Goal: Register for event/course

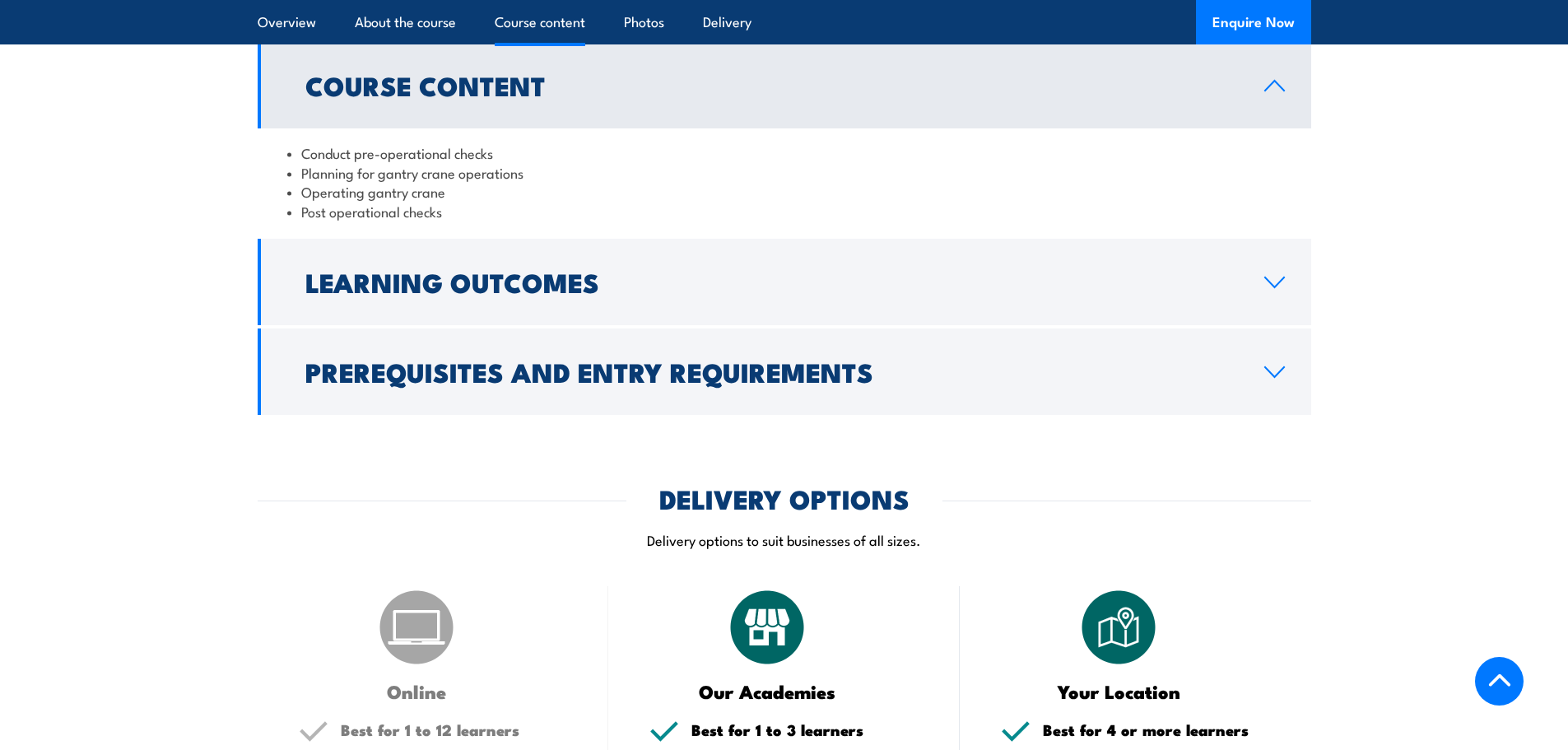
scroll to position [1400, 0]
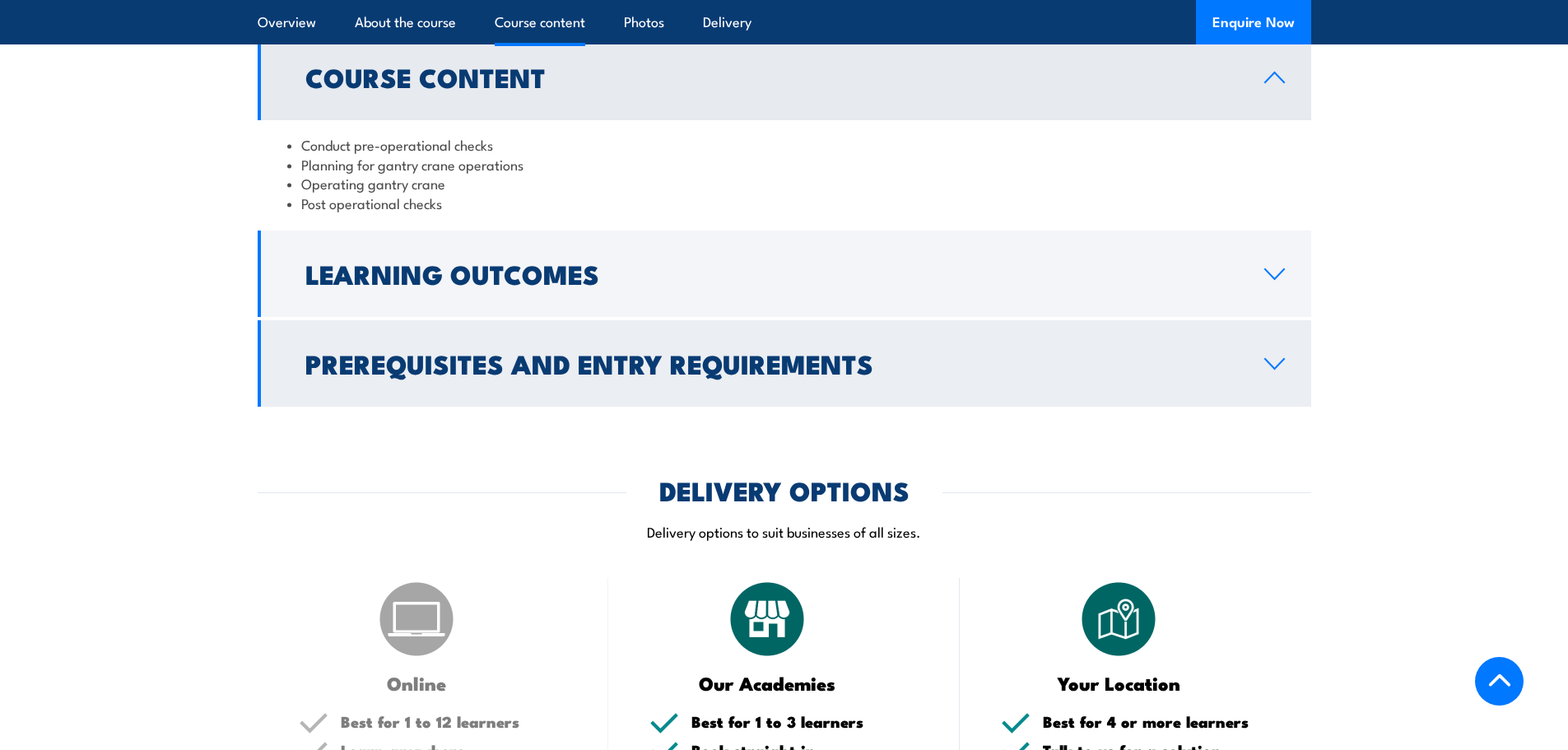
click at [680, 369] on h2 "Prerequisites and Entry Requirements" at bounding box center [771, 363] width 932 height 23
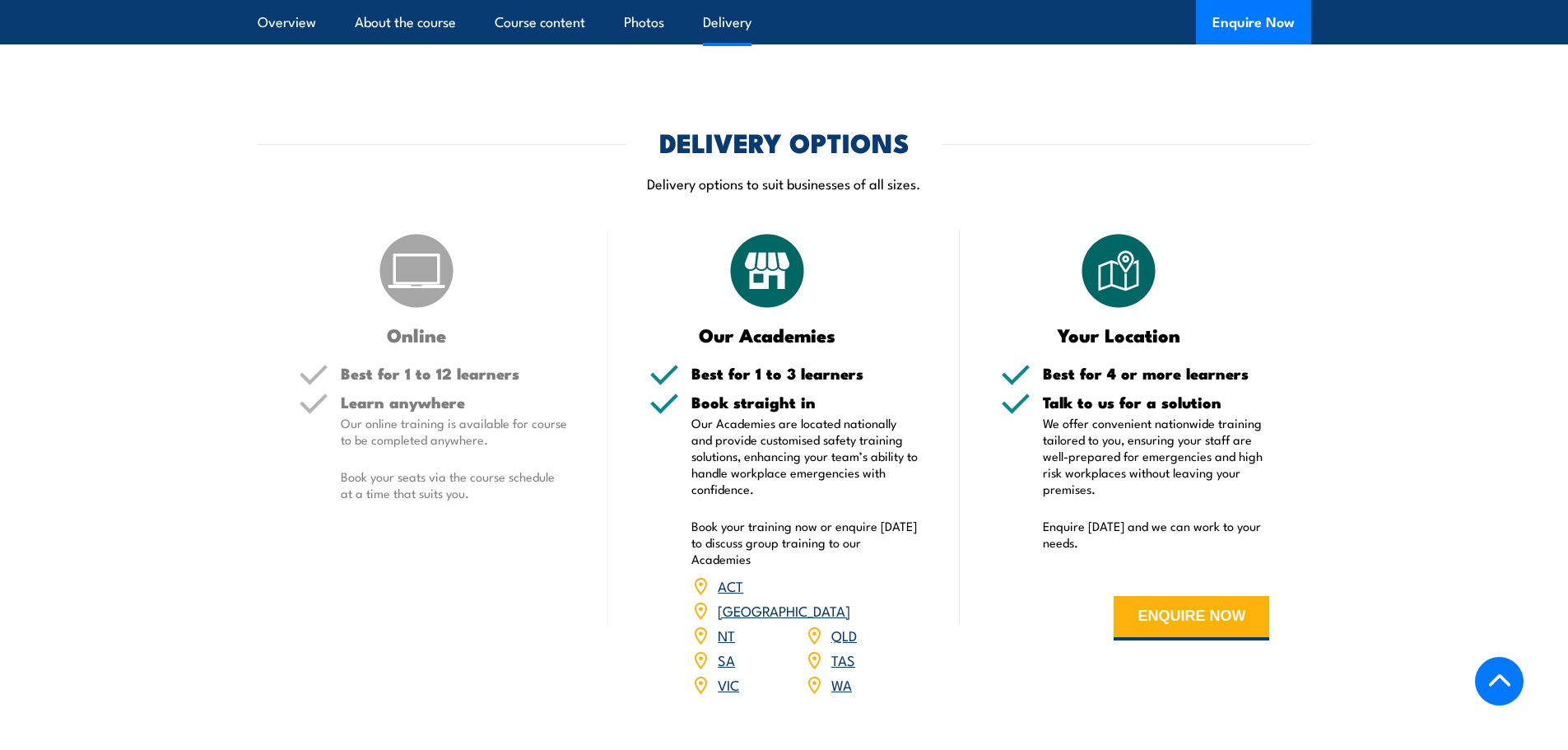
scroll to position [1893, 0]
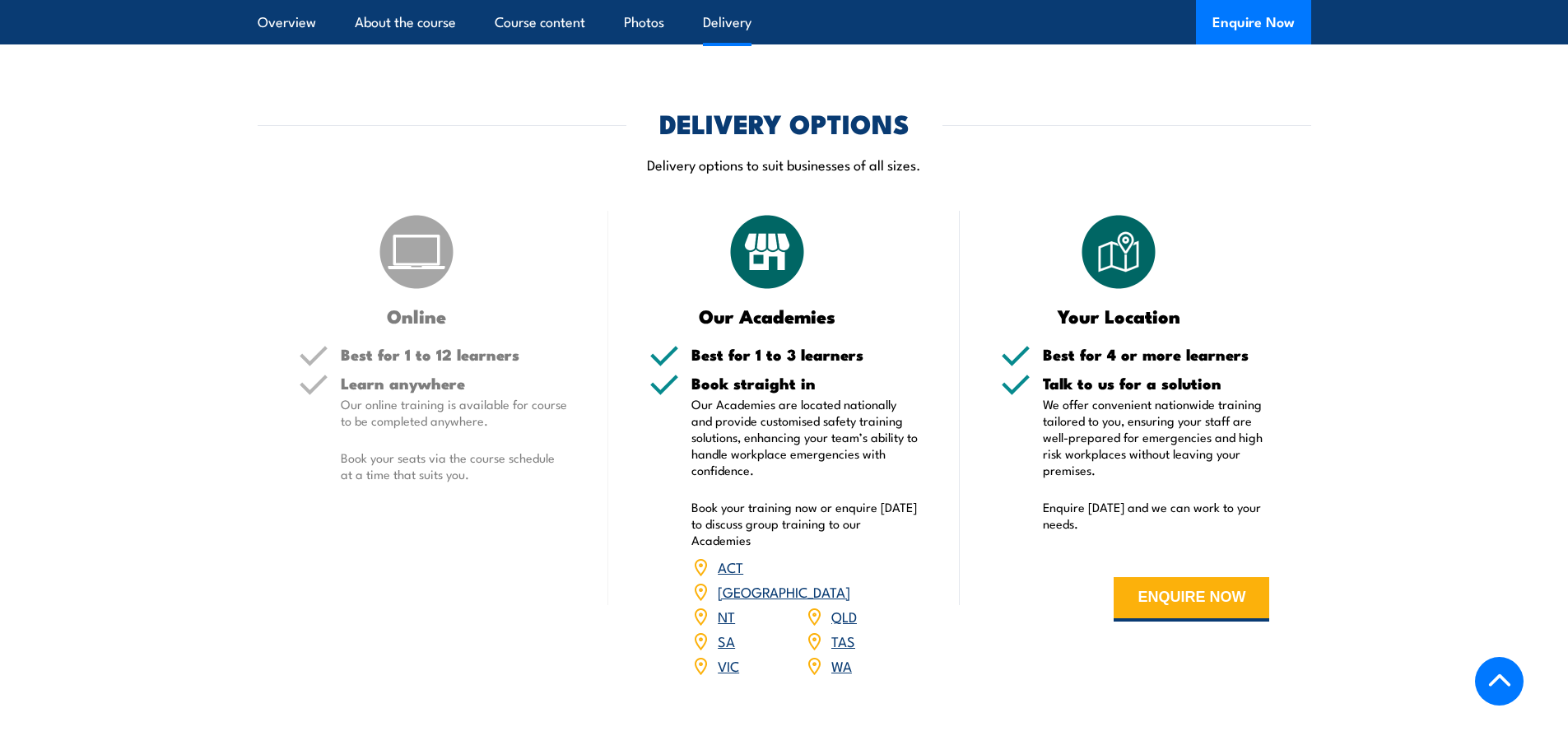
click at [729, 565] on link "ACT" at bounding box center [730, 566] width 25 height 19
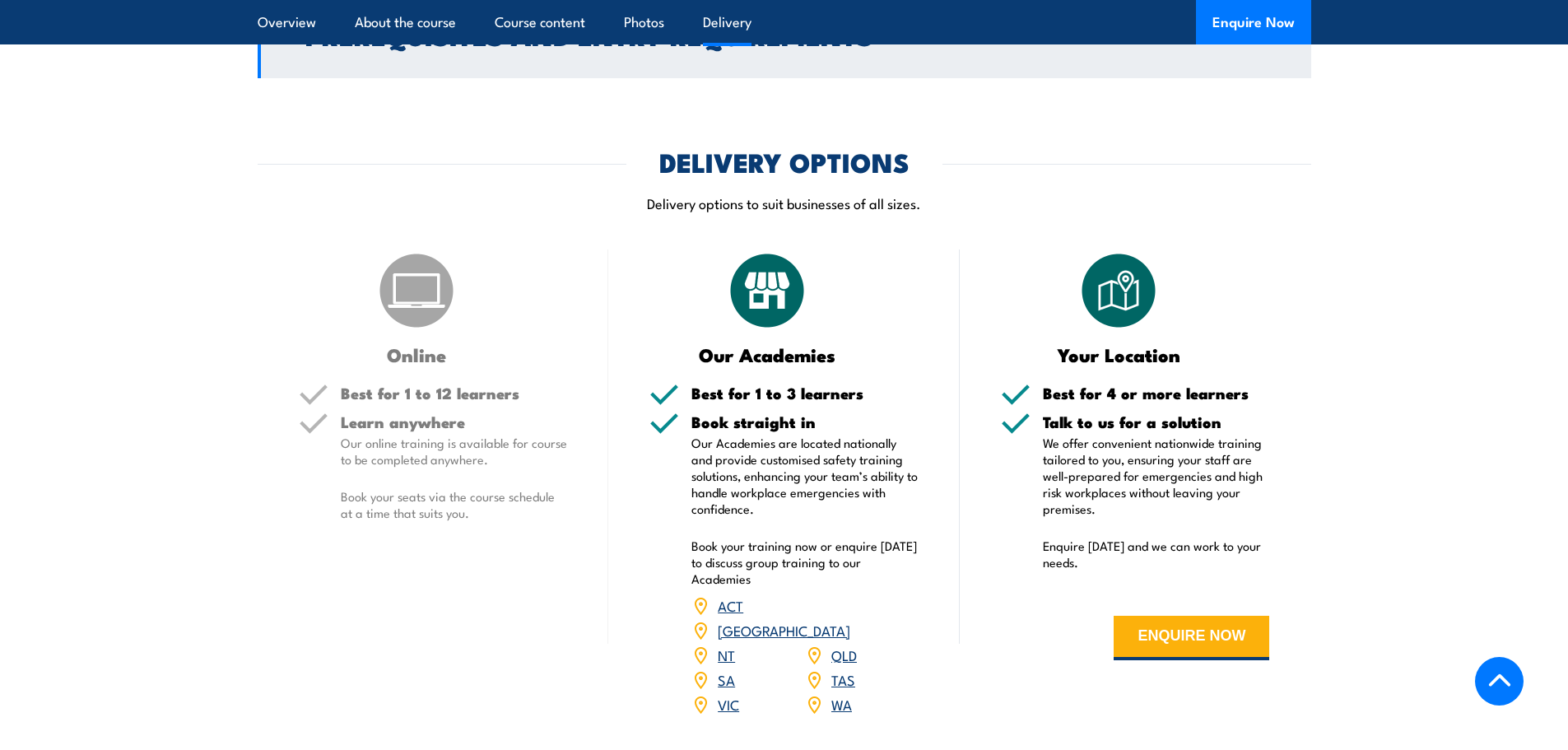
scroll to position [1976, 0]
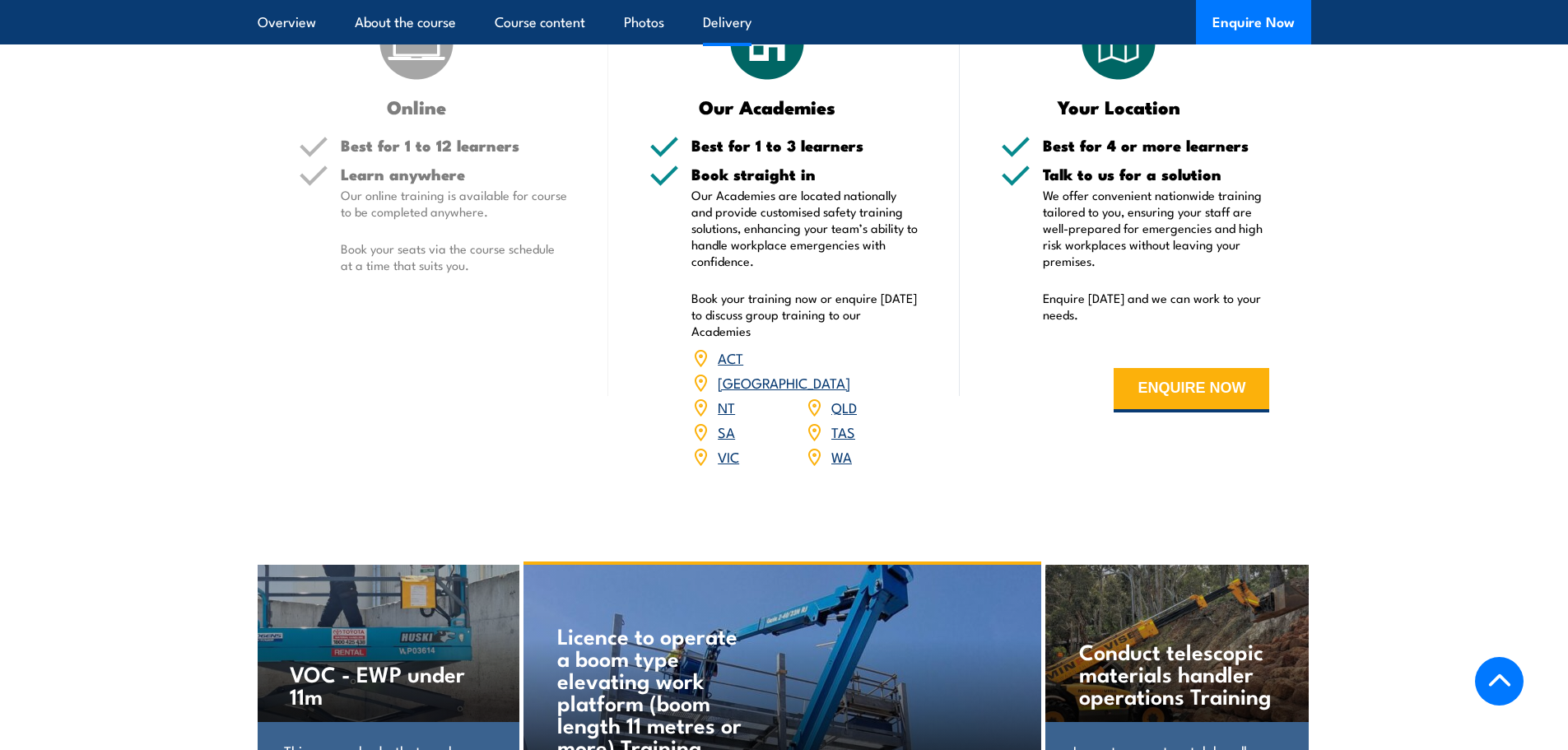
click at [729, 359] on link "ACT" at bounding box center [730, 357] width 25 height 19
click at [725, 358] on link "ACT" at bounding box center [730, 357] width 25 height 19
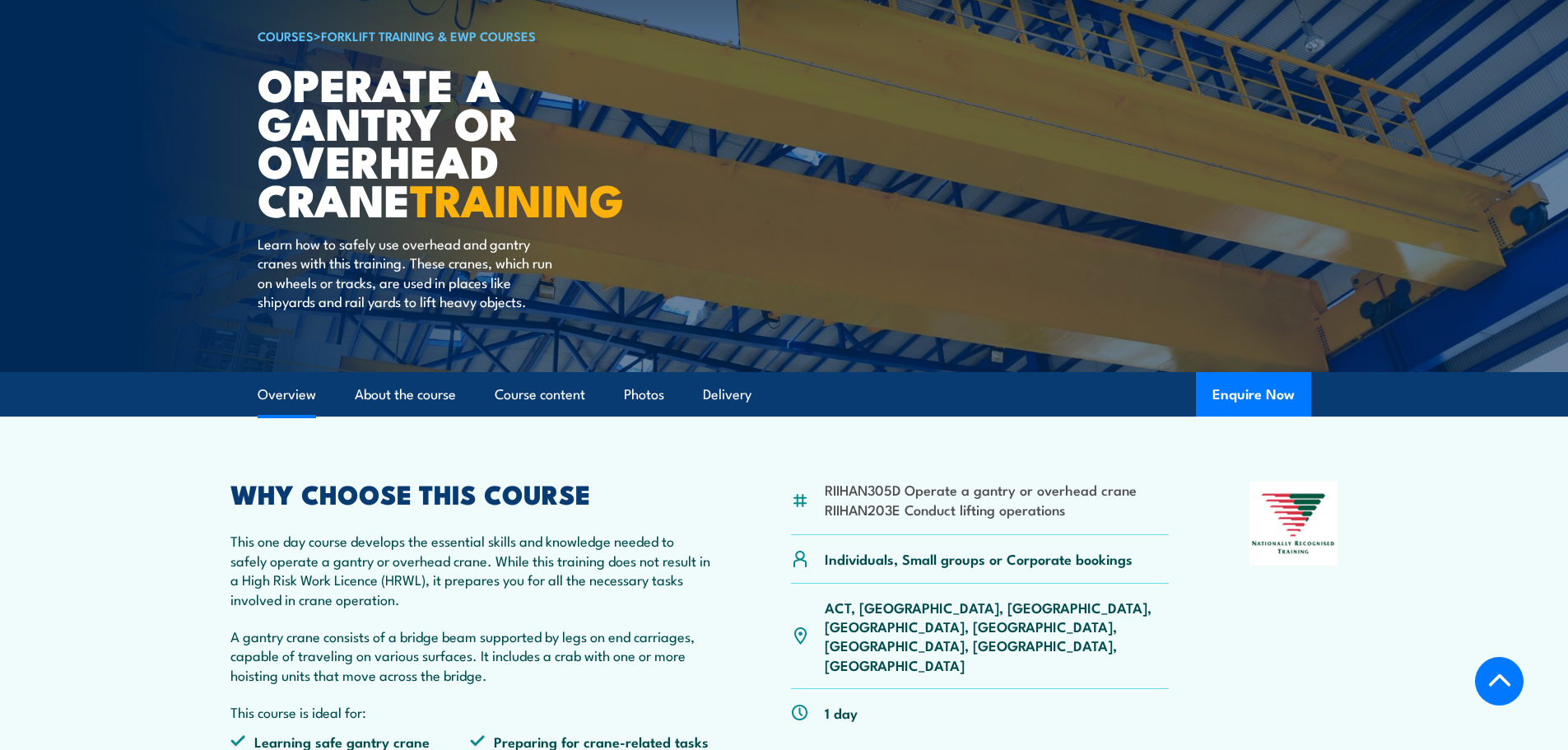
scroll to position [0, 0]
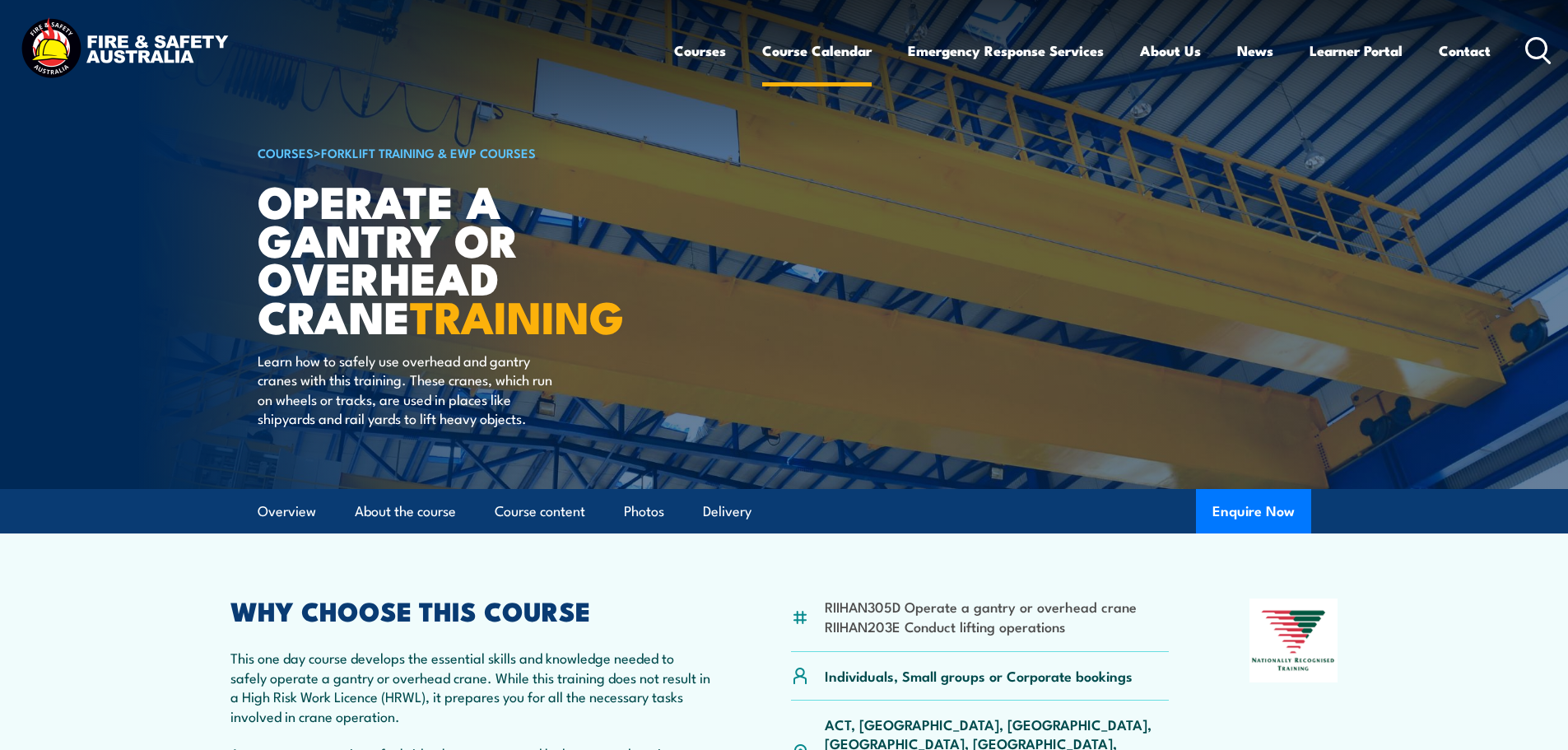
click at [813, 47] on link "Course Calendar" at bounding box center [817, 51] width 110 height 44
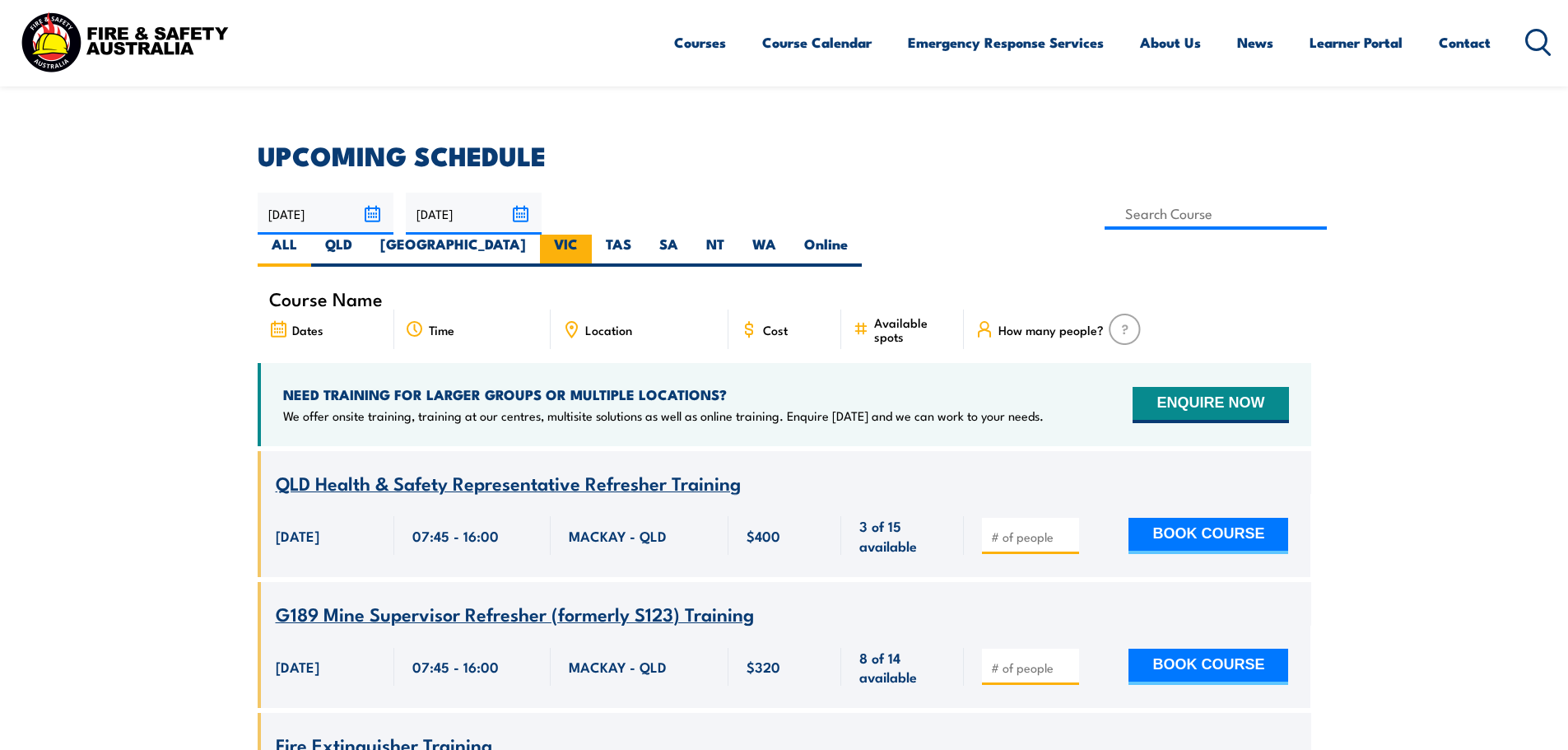
scroll to position [329, 0]
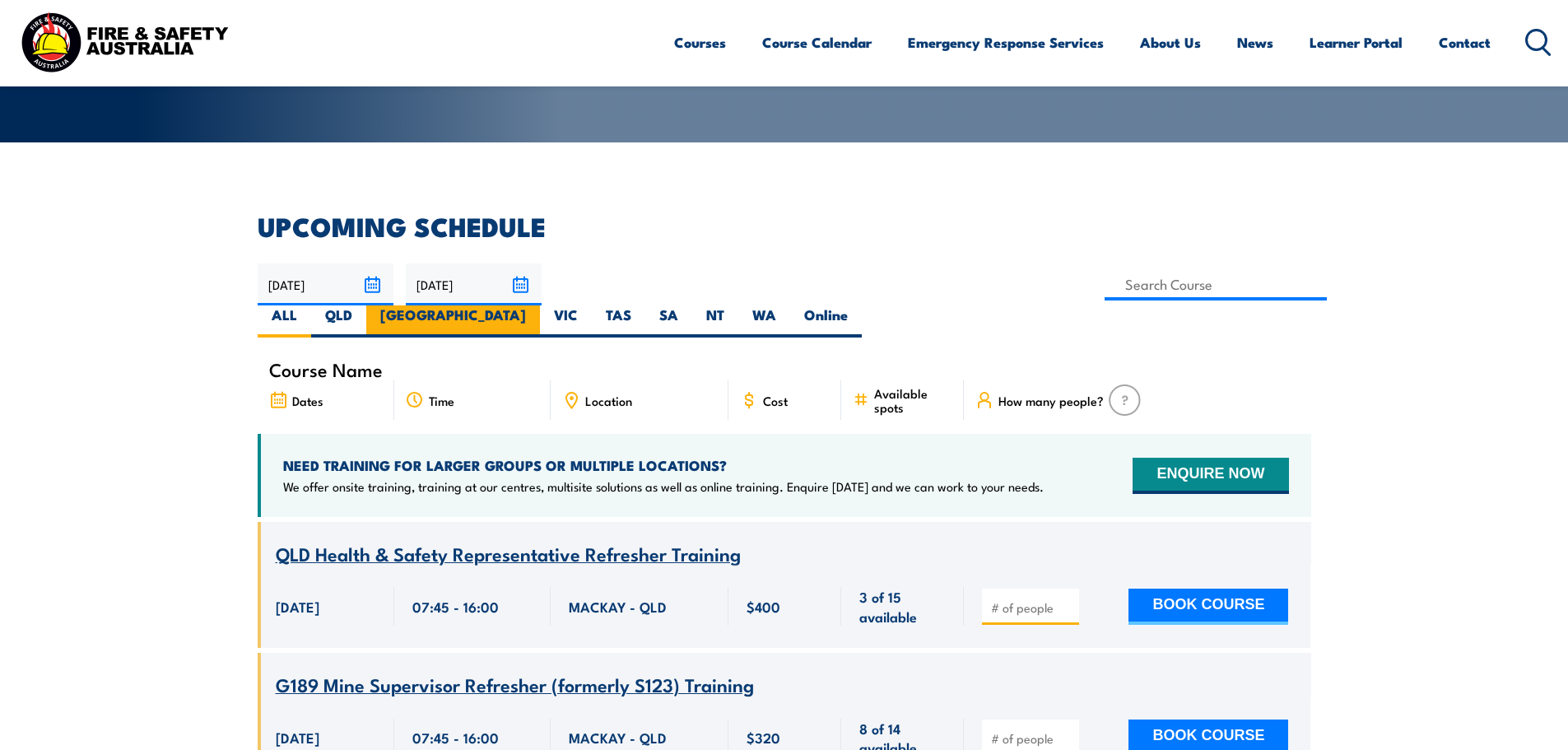
click at [540, 305] on label "[GEOGRAPHIC_DATA]" at bounding box center [453, 321] width 174 height 32
click at [536, 305] on input "[GEOGRAPHIC_DATA]" at bounding box center [531, 310] width 11 height 11
radio input "true"
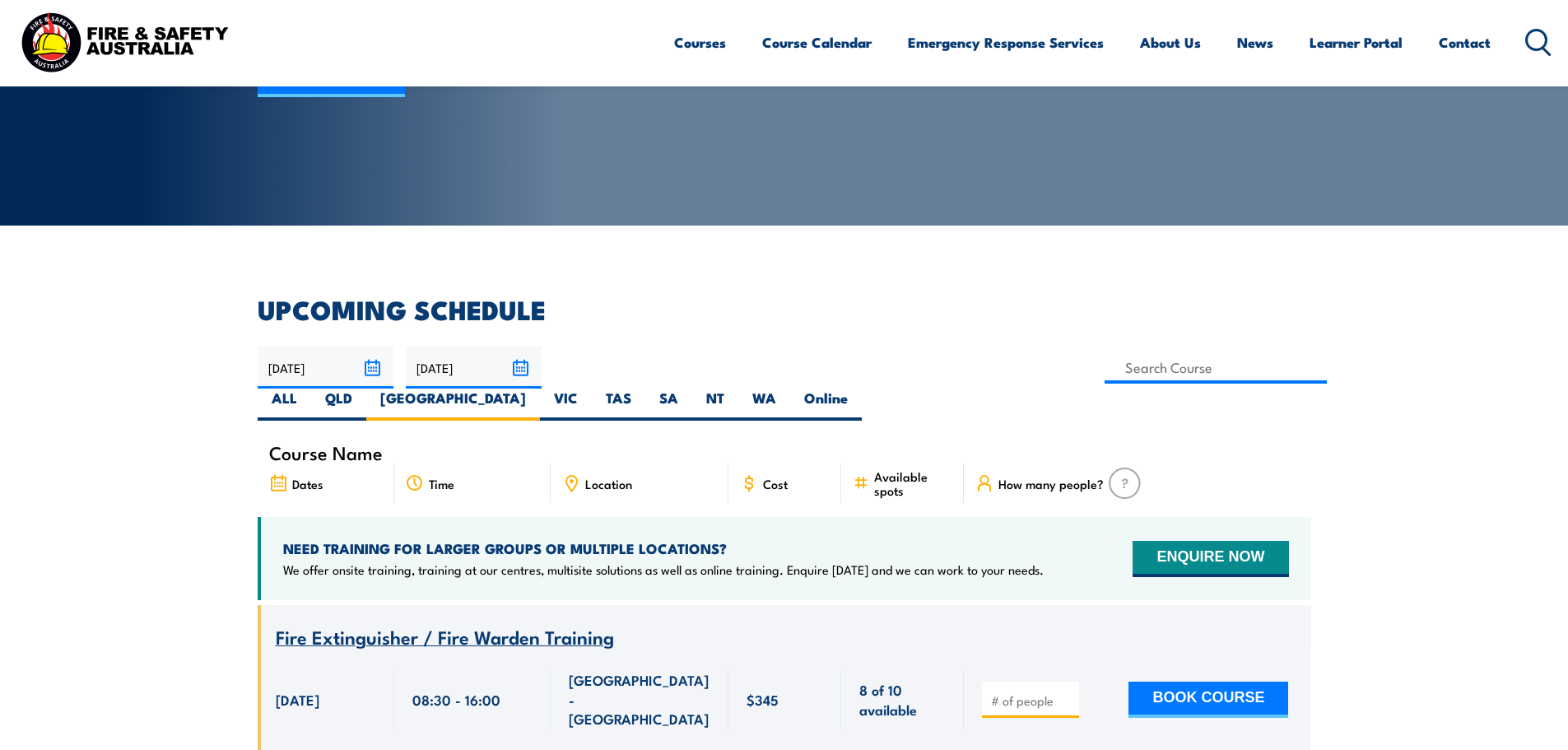
scroll to position [247, 0]
